Goal: Task Accomplishment & Management: Manage account settings

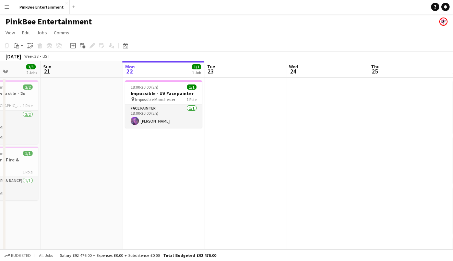
scroll to position [0, 177]
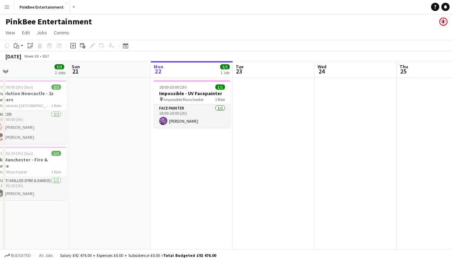
click at [8, 7] on app-icon "Menu" at bounding box center [6, 6] width 5 height 5
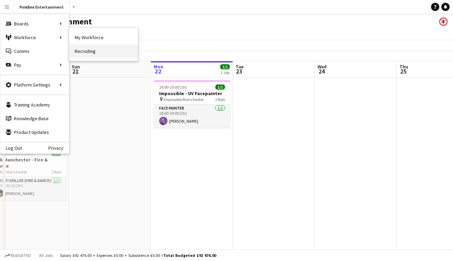
click at [102, 54] on link "Recruiting" at bounding box center [103, 51] width 69 height 14
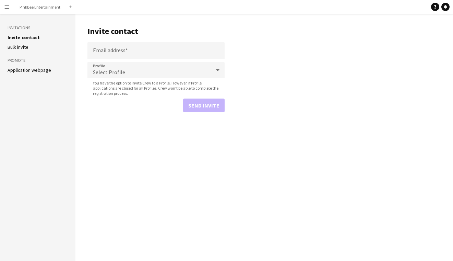
click at [52, 68] on li "Application webpage" at bounding box center [38, 70] width 60 height 6
click at [46, 69] on link "Application webpage" at bounding box center [30, 70] width 44 height 6
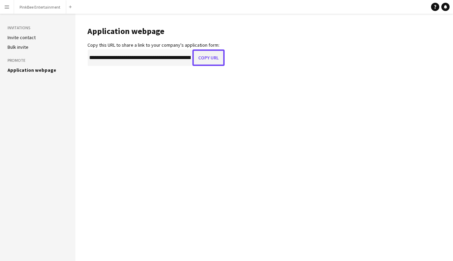
click at [204, 59] on button "Copy URL" at bounding box center [208, 57] width 32 height 16
click at [44, 9] on button "PinkBee Entertainment Close" at bounding box center [40, 6] width 52 height 13
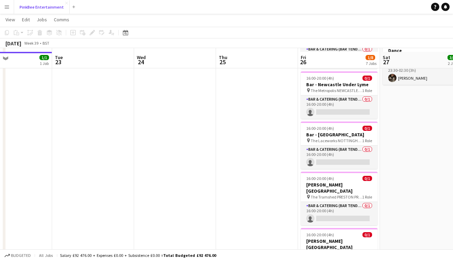
scroll to position [130, 0]
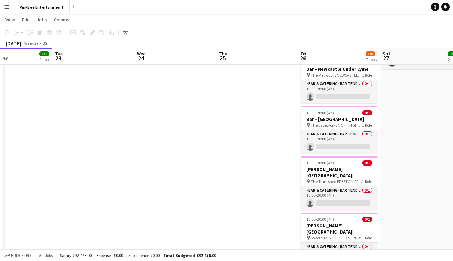
click at [9, 9] on app-icon "Menu" at bounding box center [6, 6] width 5 height 5
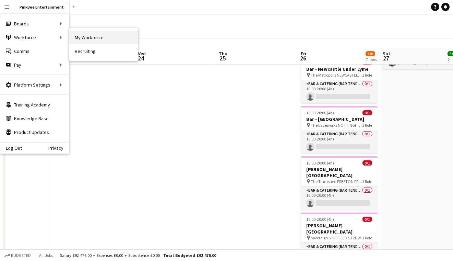
click at [82, 42] on link "My Workforce" at bounding box center [103, 38] width 69 height 14
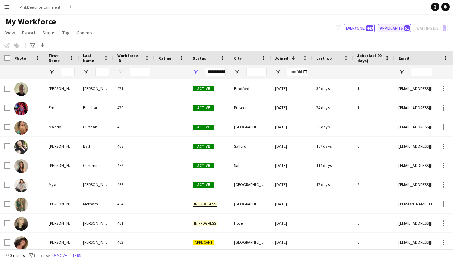
click at [389, 27] on button "Applicants 51" at bounding box center [395, 28] width 34 height 8
type input "**********"
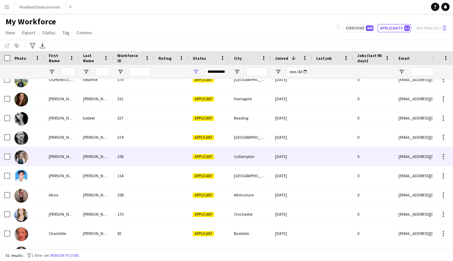
scroll to position [208, 0]
